Goal: Check status: Check status

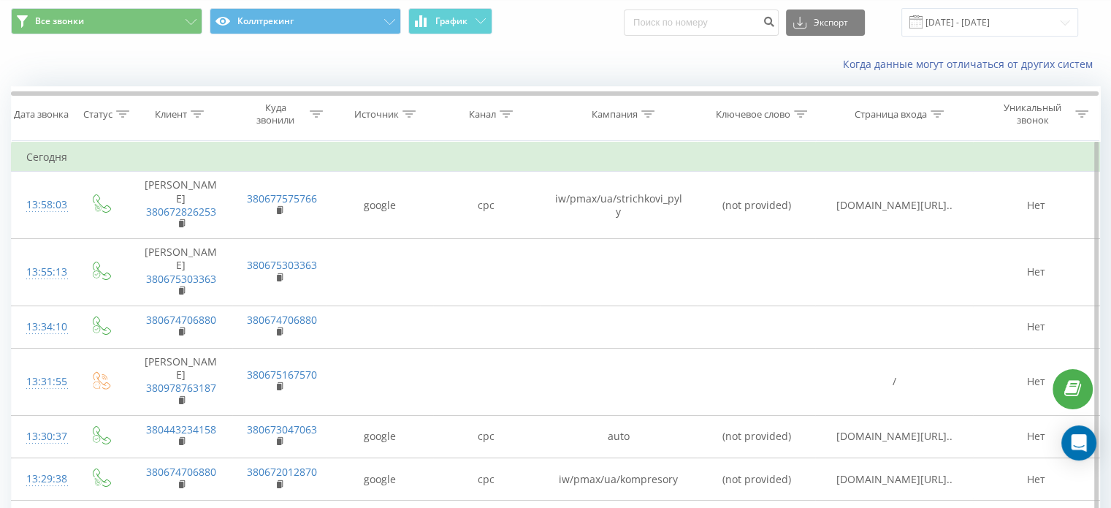
scroll to position [73, 0]
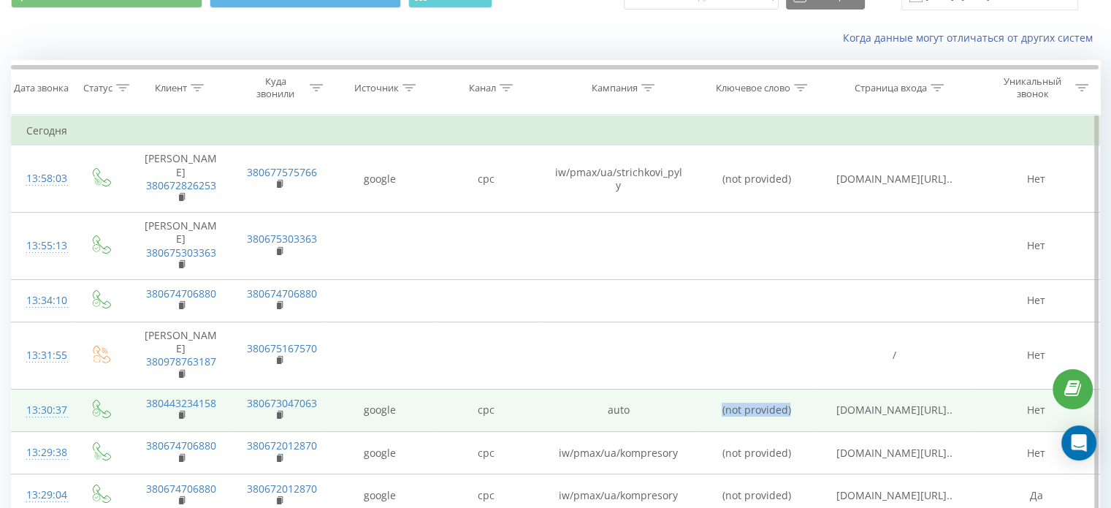
drag, startPoint x: 722, startPoint y: 365, endPoint x: 790, endPoint y: 367, distance: 68.7
click at [790, 389] on td "(not provided)" at bounding box center [756, 410] width 118 height 42
click at [768, 389] on td "(not provided)" at bounding box center [756, 410] width 118 height 42
